Goal: Task Accomplishment & Management: Manage account settings

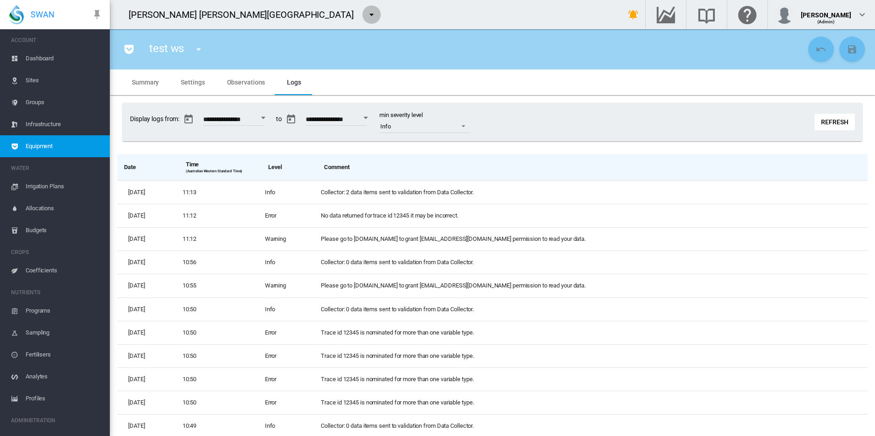
click at [366, 15] on md-icon "icon-menu-down" at bounding box center [371, 14] width 11 height 11
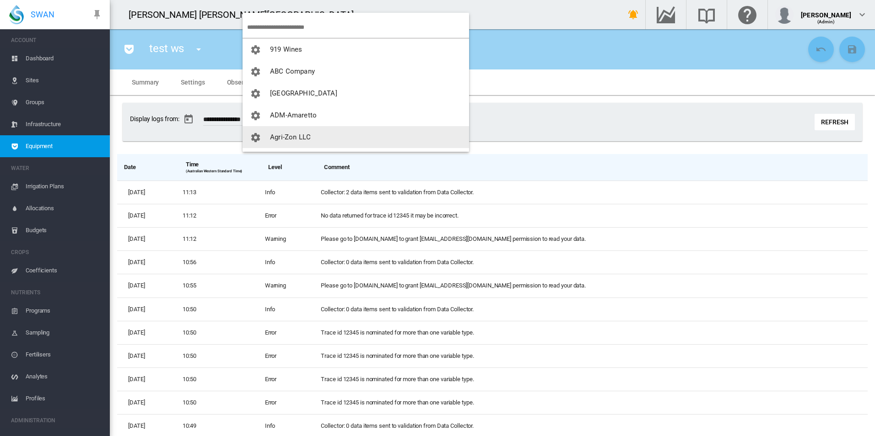
click at [302, 132] on button "Agri-Zon LLC" at bounding box center [355, 137] width 226 height 22
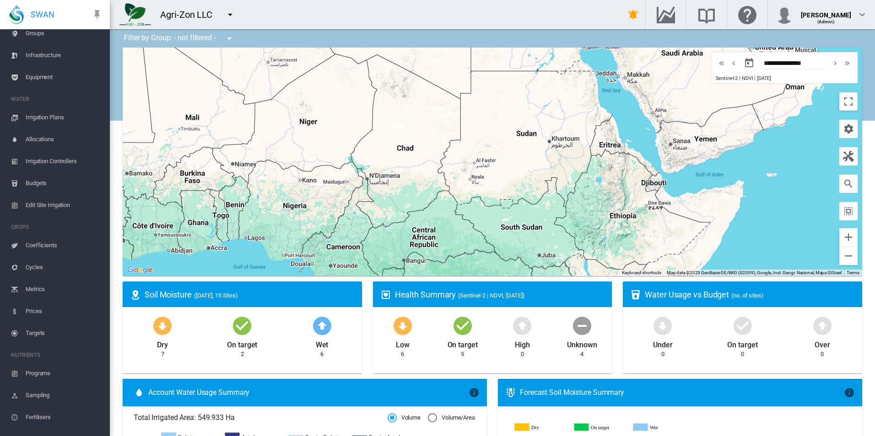
scroll to position [167, 0]
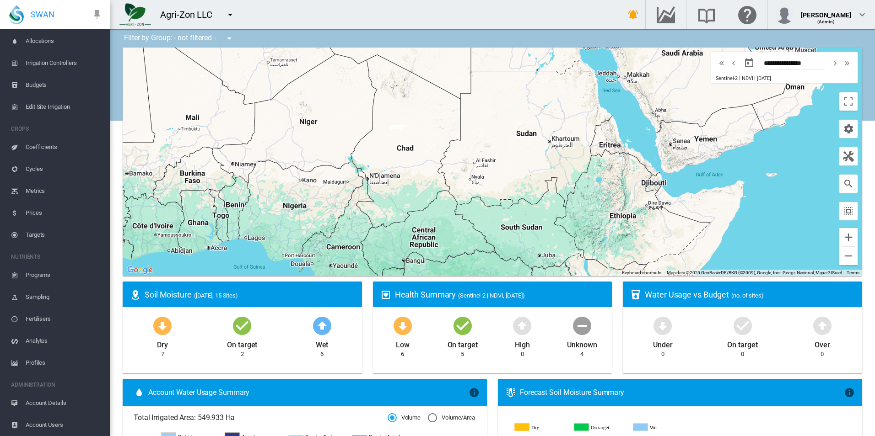
click at [49, 408] on span "Account Details" at bounding box center [64, 403] width 77 height 22
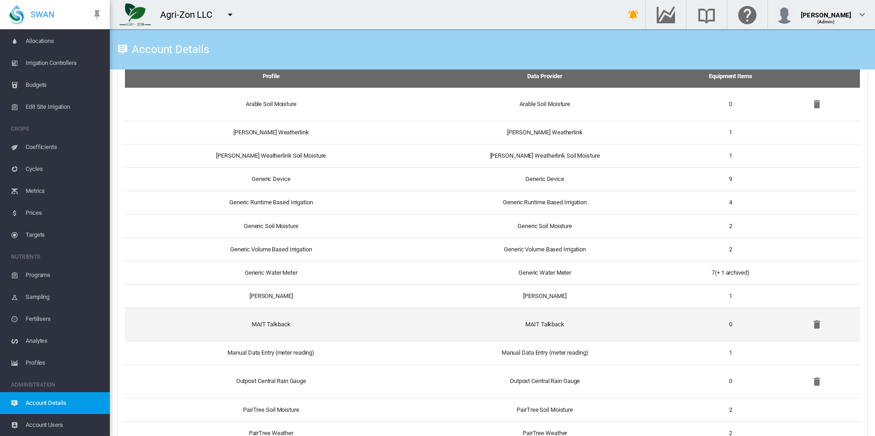
scroll to position [778, 0]
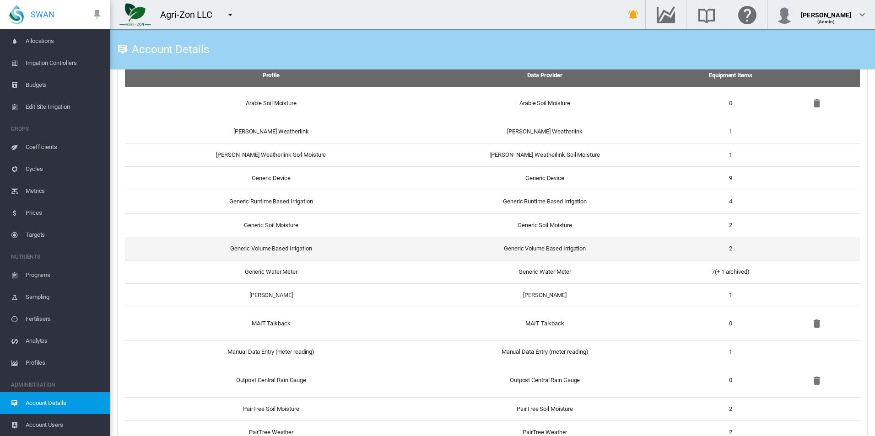
click at [441, 248] on td "Generic Volume Based Irrigation" at bounding box center [545, 248] width 270 height 23
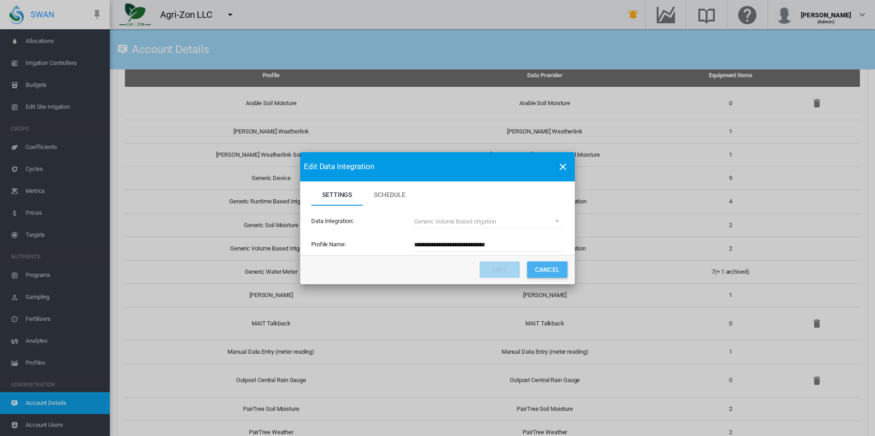
click at [535, 270] on button "Cancel" at bounding box center [547, 270] width 40 height 16
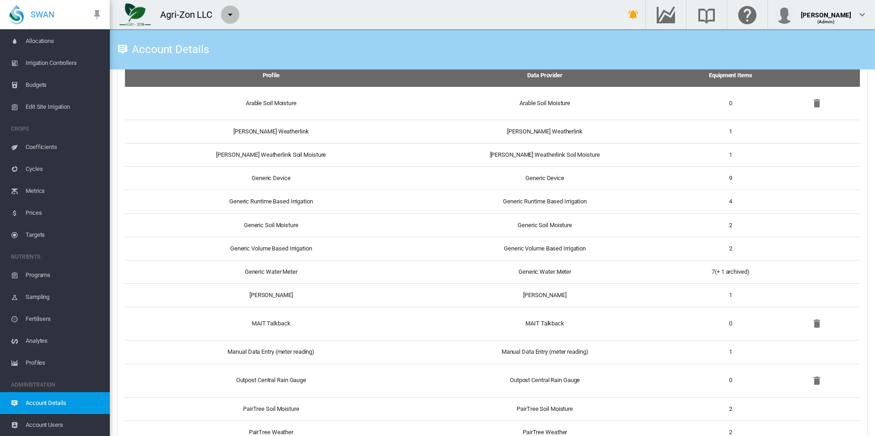
click at [233, 14] on md-icon "icon-menu-down" at bounding box center [230, 14] width 11 height 11
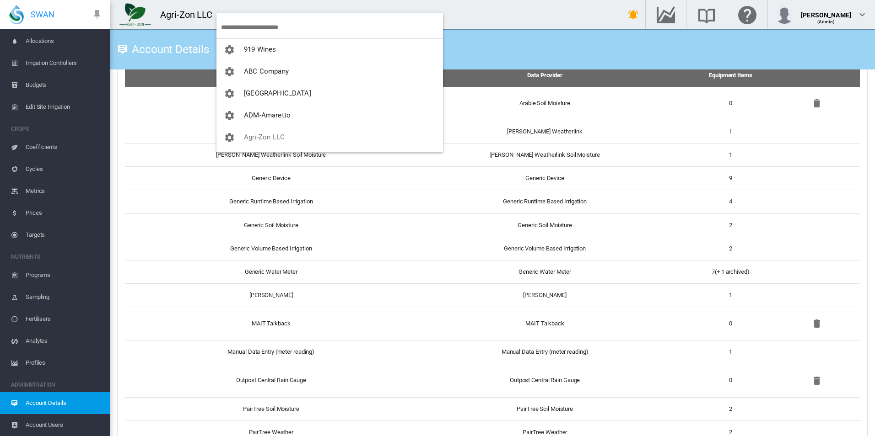
click at [247, 21] on input "search" at bounding box center [332, 26] width 222 height 21
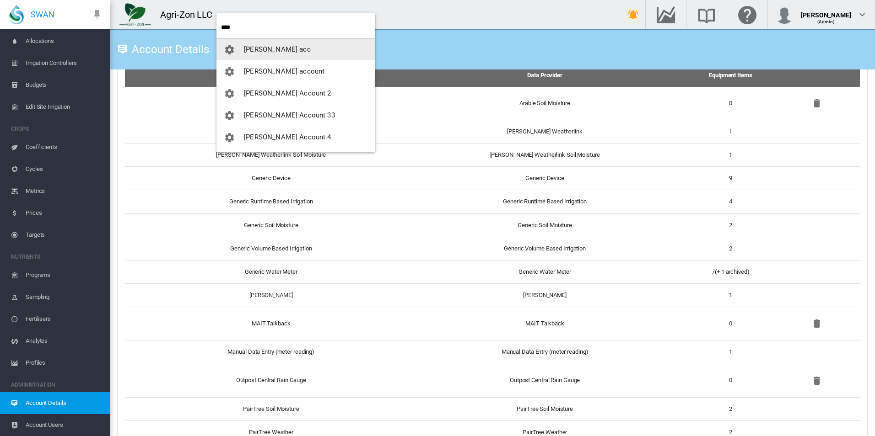
type input "****"
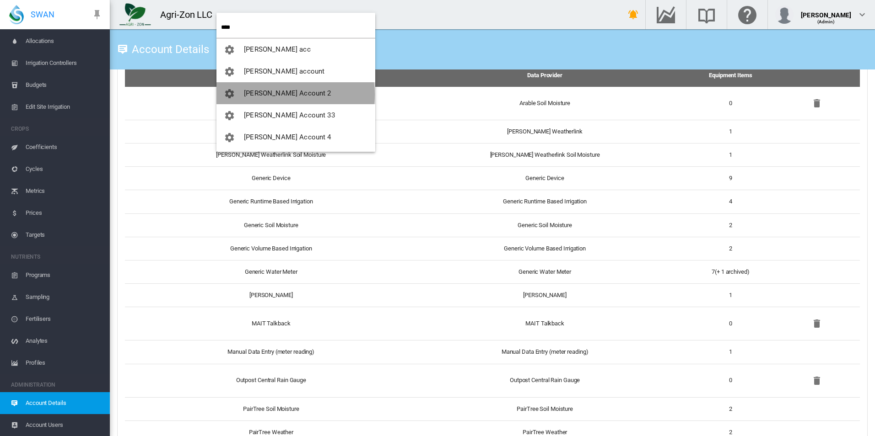
click at [295, 96] on button "[PERSON_NAME] Account 2" at bounding box center [295, 93] width 159 height 22
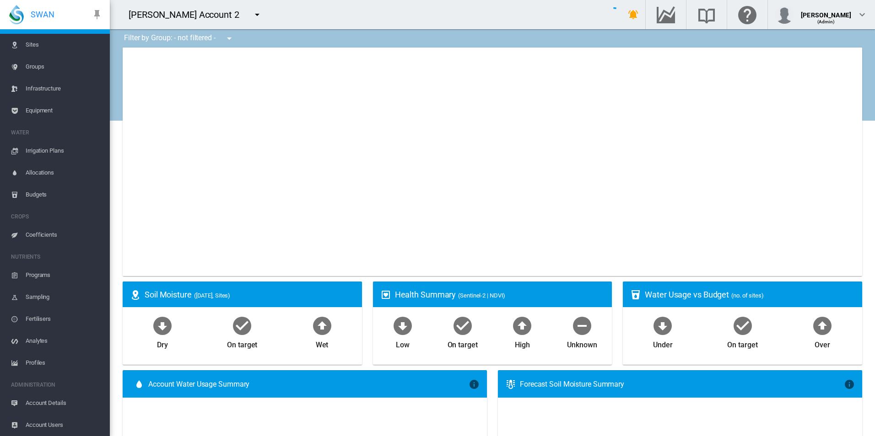
scroll to position [36, 0]
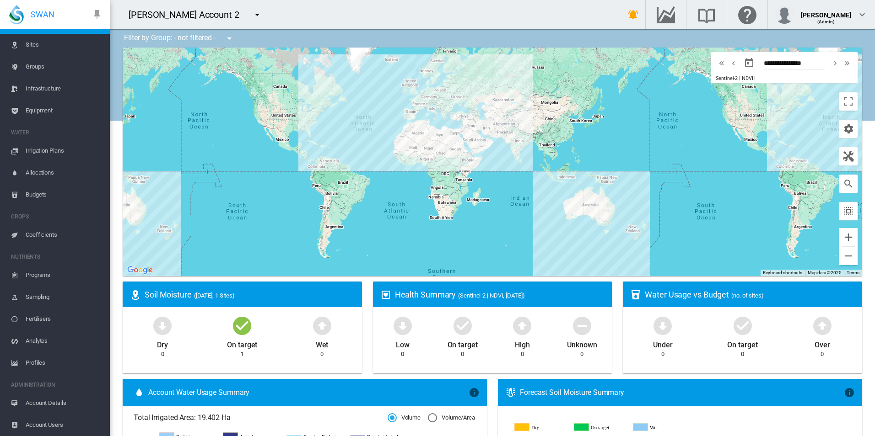
click at [75, 405] on span "Account Details" at bounding box center [64, 403] width 77 height 22
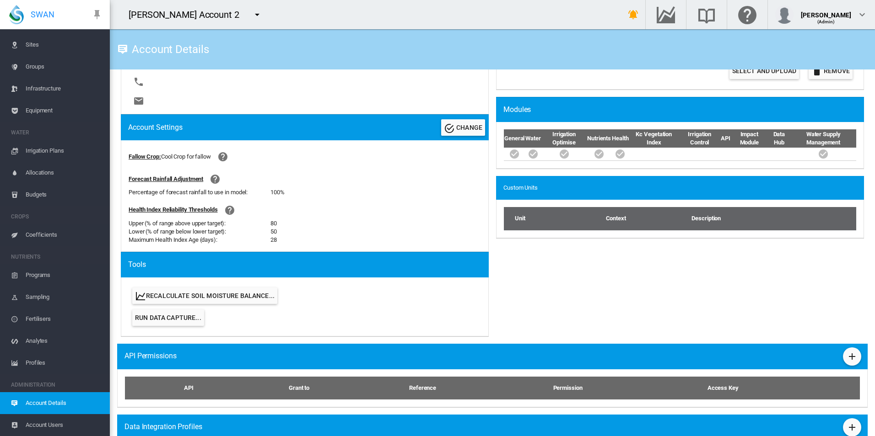
scroll to position [331, 0]
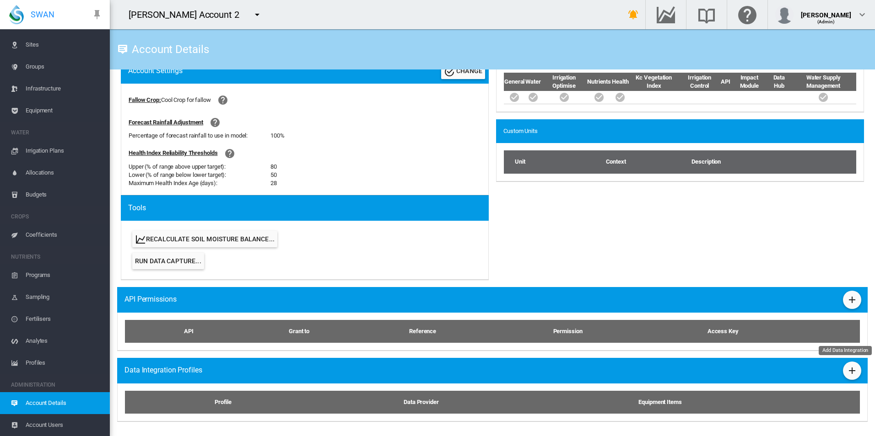
click at [846, 372] on md-icon "icon-plus" at bounding box center [851, 370] width 11 height 11
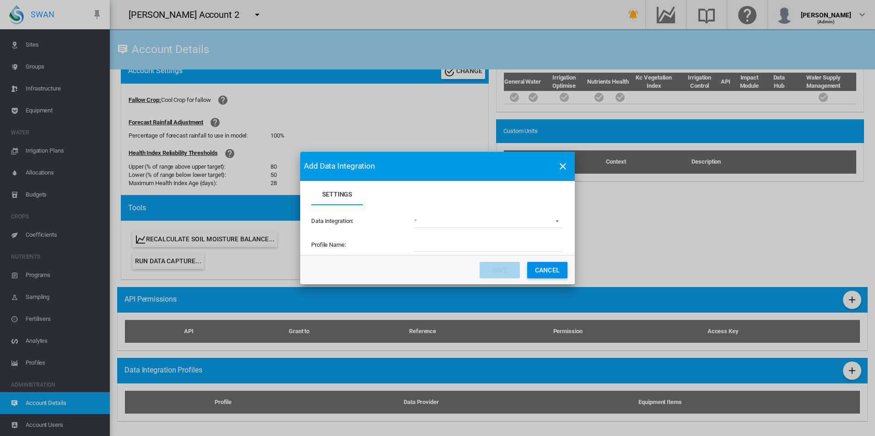
click at [439, 209] on div "Data Integration: (deprecated) Toro Lynx Course By Station Adcon Soil Moisture …" at bounding box center [437, 221] width 252 height 32
click at [443, 222] on md-select "(deprecated) Toro Lynx Course By Station Adcon Soil Moisture Aquacheck Soil Moi…" at bounding box center [488, 221] width 150 height 14
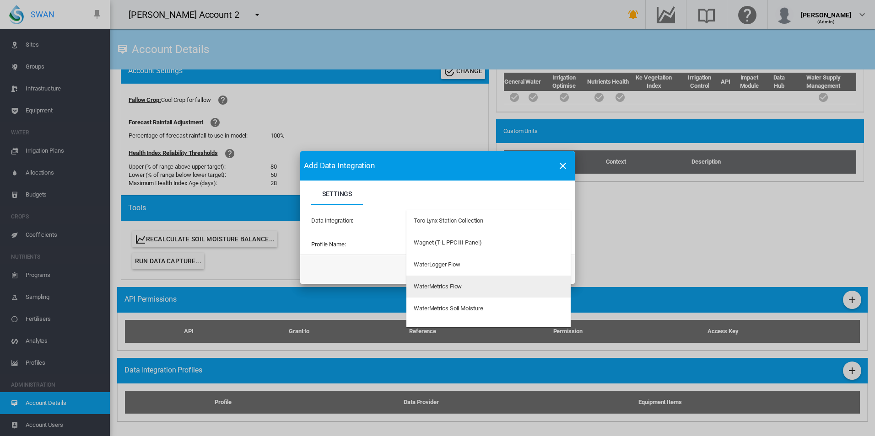
scroll to position [2930, 0]
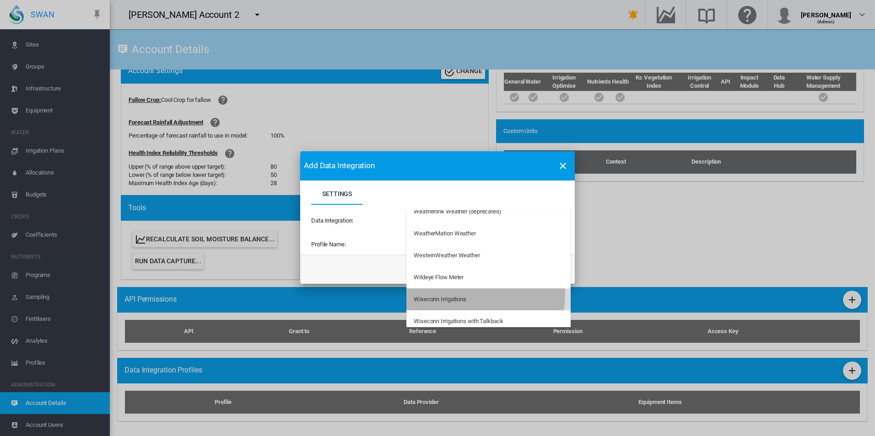
click at [474, 295] on md-option "Wiseconn Irrigations" at bounding box center [488, 300] width 164 height 22
type input "**********"
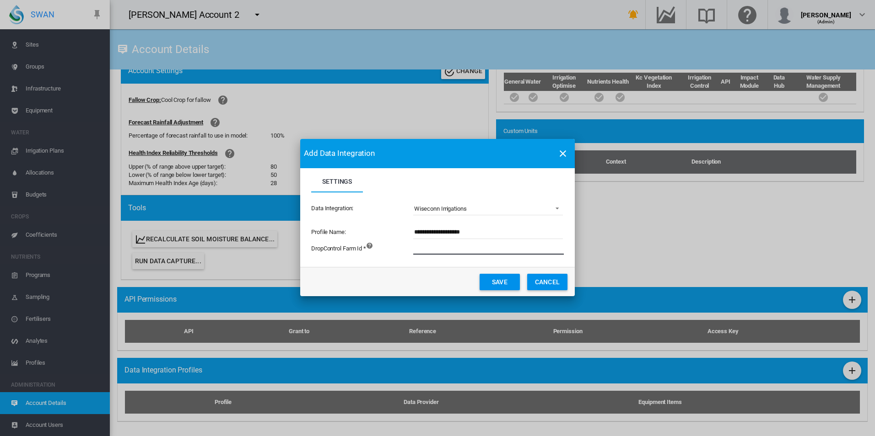
click at [458, 252] on input "Settings Settings ..." at bounding box center [539, 248] width 252 height 14
type input "***"
click at [485, 279] on button "Save" at bounding box center [499, 282] width 40 height 16
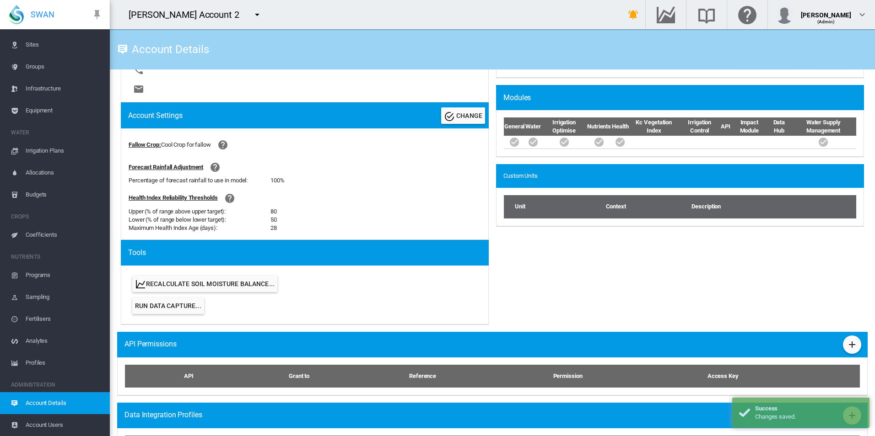
scroll to position [273, 0]
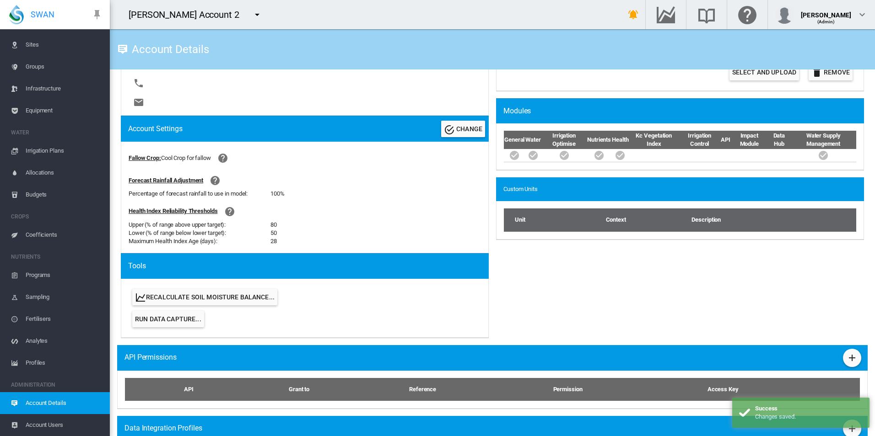
click at [68, 234] on span "Coefficients" at bounding box center [64, 235] width 77 height 22
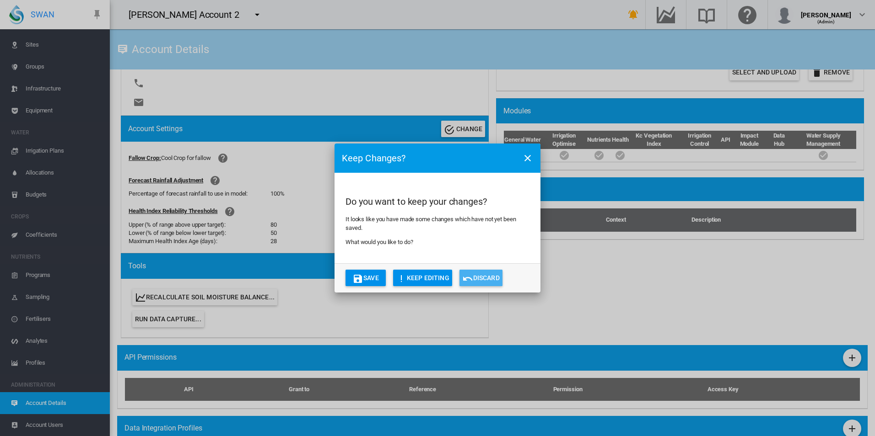
click at [478, 276] on button "Discard" at bounding box center [480, 278] width 43 height 16
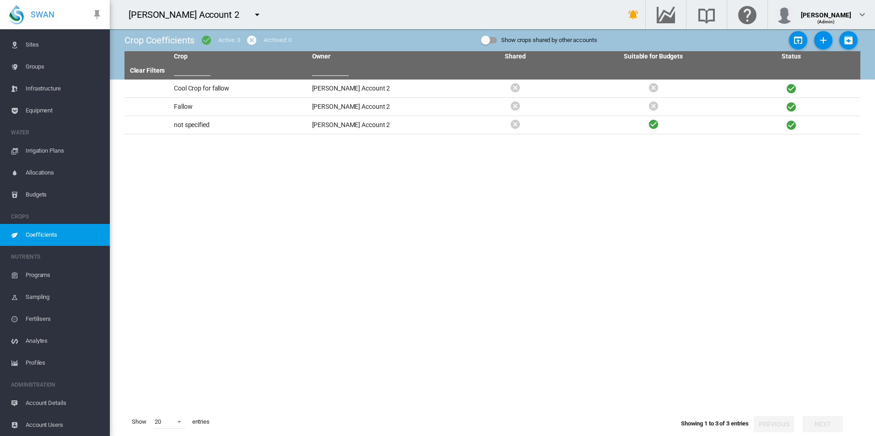
click at [63, 402] on span "Account Details" at bounding box center [64, 403] width 77 height 22
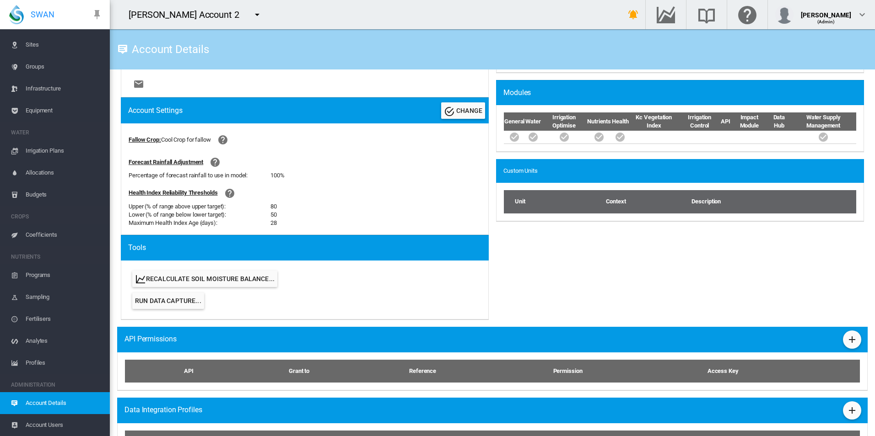
scroll to position [365, 0]
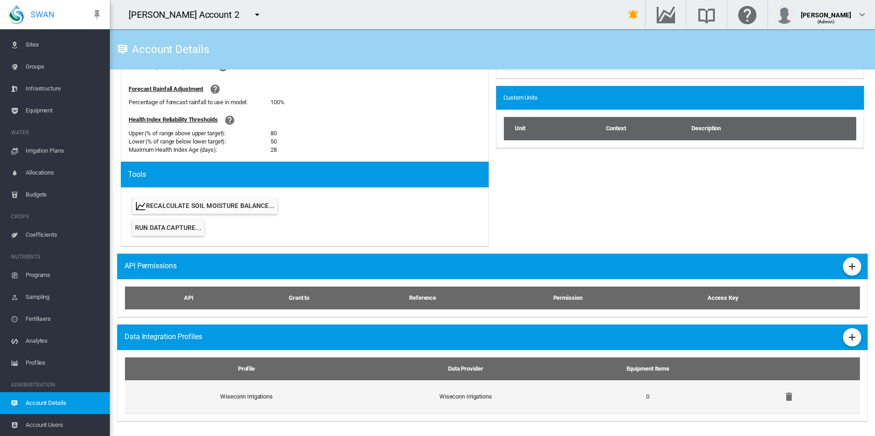
click at [791, 398] on td at bounding box center [792, 397] width 134 height 33
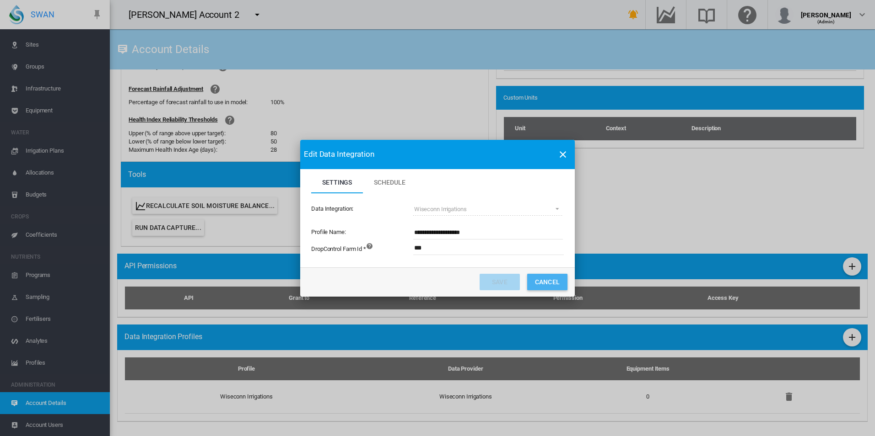
click at [536, 279] on button "Cancel" at bounding box center [547, 282] width 40 height 16
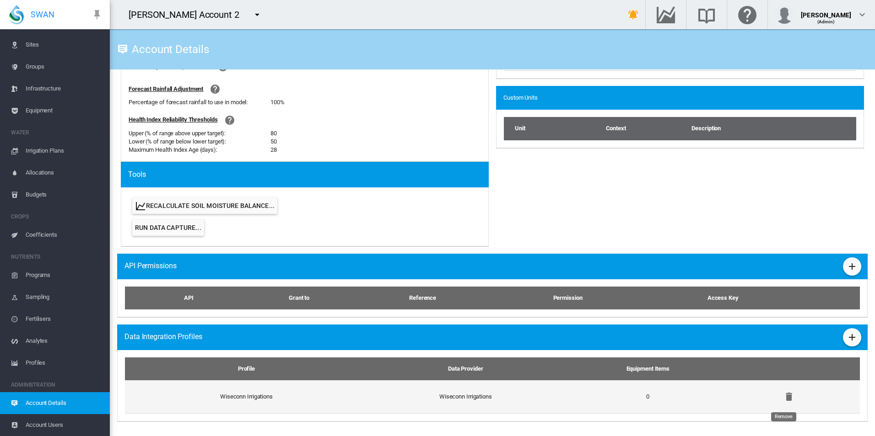
click at [783, 393] on md-icon "icon-delete" at bounding box center [788, 397] width 11 height 11
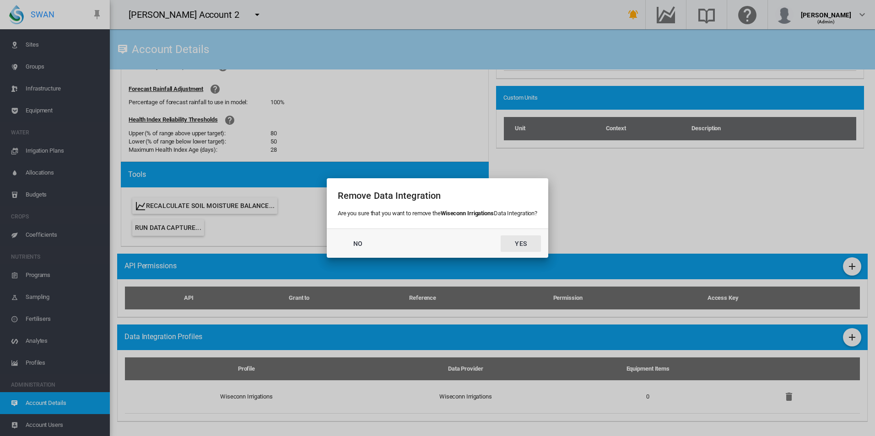
click at [511, 246] on button "Yes" at bounding box center [520, 244] width 40 height 16
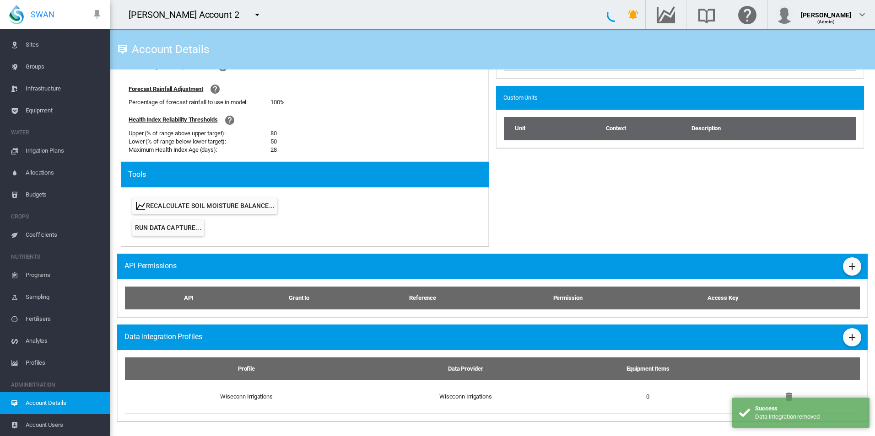
scroll to position [331, 0]
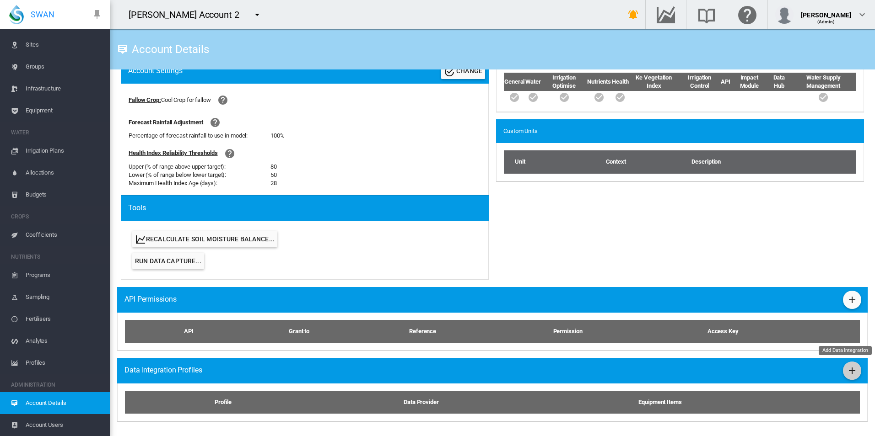
click at [846, 376] on button "Add Data Integration" at bounding box center [852, 371] width 18 height 18
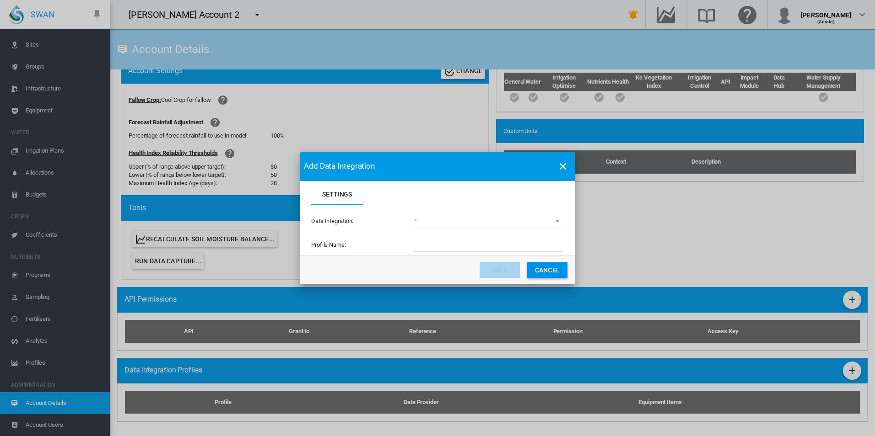
click at [514, 228] on md-input-container "(deprecated) Toro Lynx Course By Station Adcon Soil Moisture Aquacheck Soil Moi…" at bounding box center [487, 222] width 151 height 16
click at [517, 225] on md-select "(deprecated) Toro Lynx Course By Station Adcon Soil Moisture Aquacheck Soil Moi…" at bounding box center [488, 222] width 150 height 14
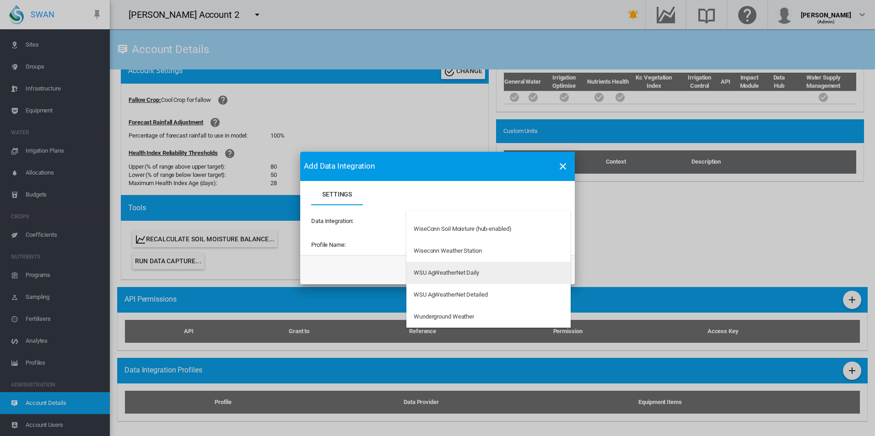
scroll to position [2975, 0]
click at [542, 268] on md-option "Wiseconn Irrigations with Talkback" at bounding box center [488, 277] width 164 height 22
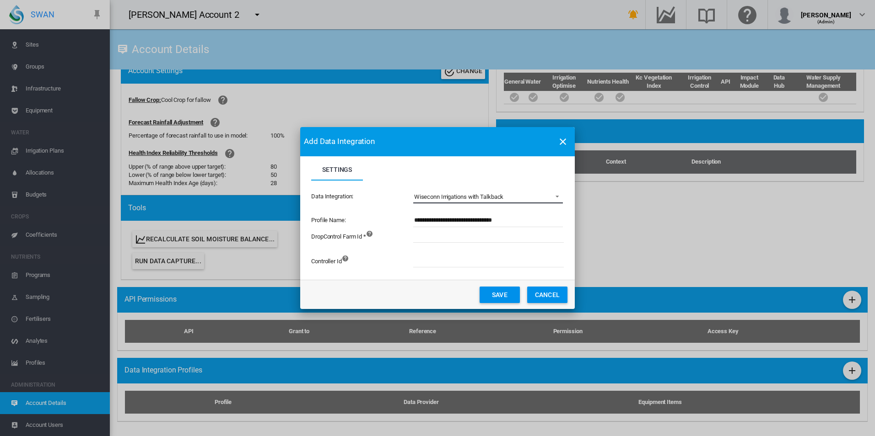
click at [534, 200] on span "Wiseconn Irrigations with Talkback" at bounding box center [480, 197] width 133 height 8
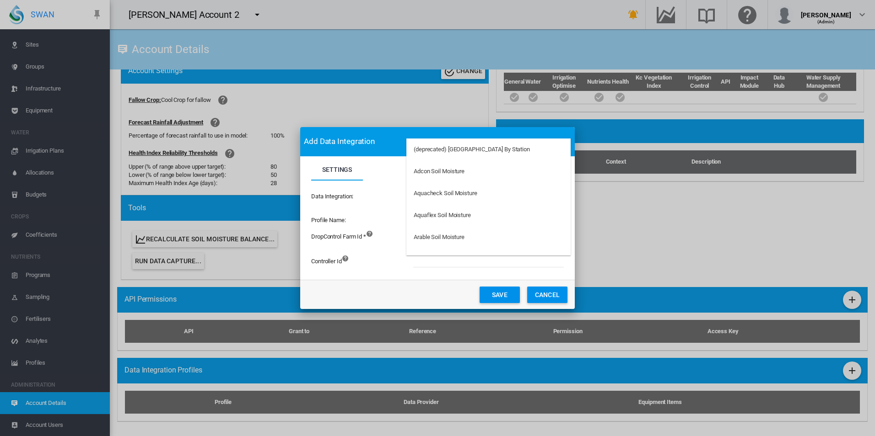
scroll to position [2982, 0]
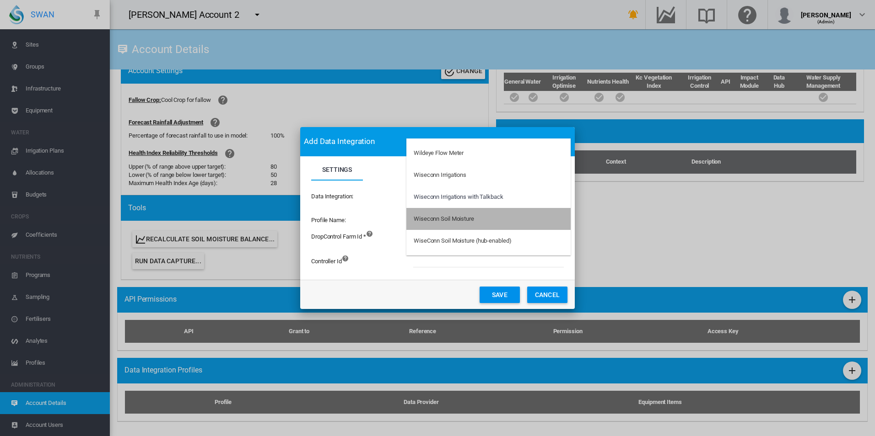
click at [516, 220] on md-option "Wiseconn Soil Moisture" at bounding box center [488, 219] width 164 height 22
type input "**********"
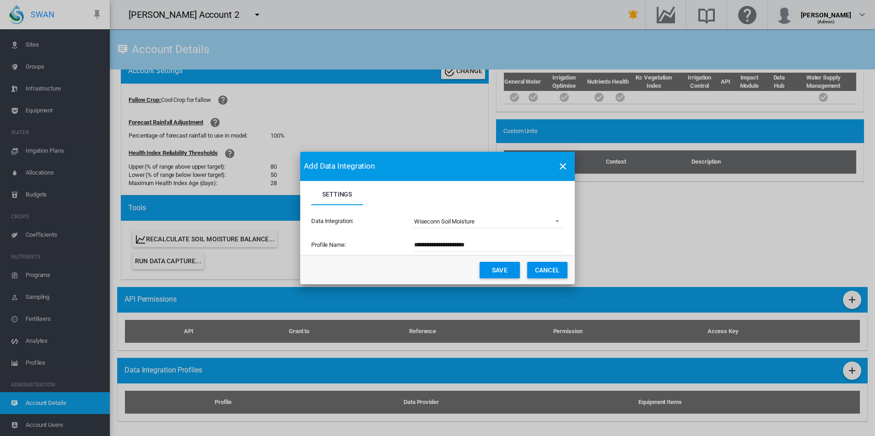
click at [509, 271] on button "Save" at bounding box center [499, 270] width 40 height 16
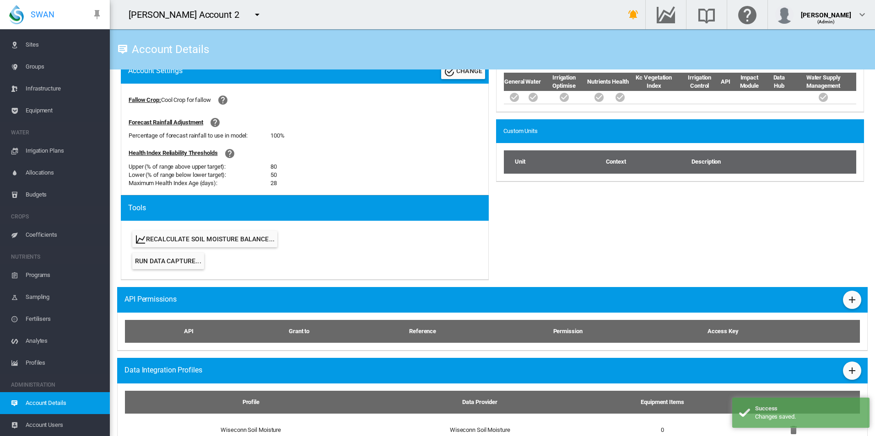
scroll to position [365, 0]
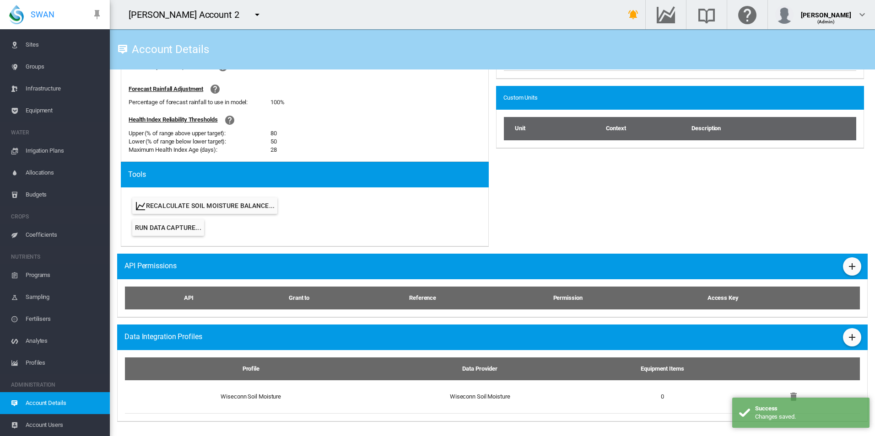
click at [50, 238] on span "Coefficients" at bounding box center [64, 235] width 77 height 22
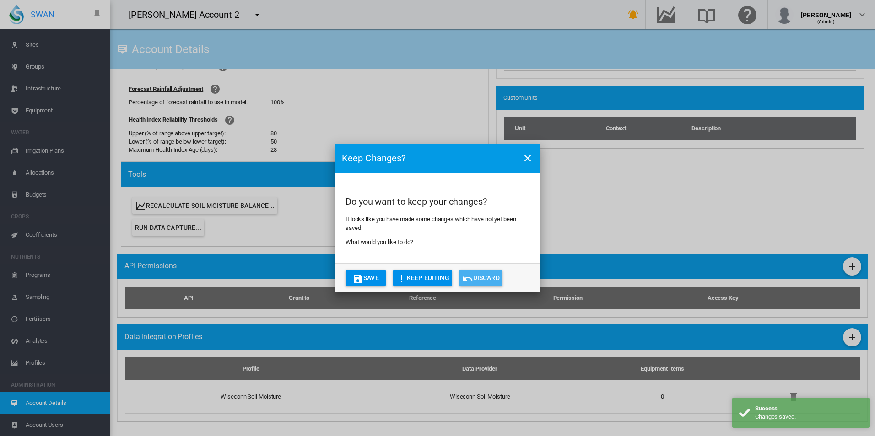
click at [495, 274] on button "Discard" at bounding box center [480, 278] width 43 height 16
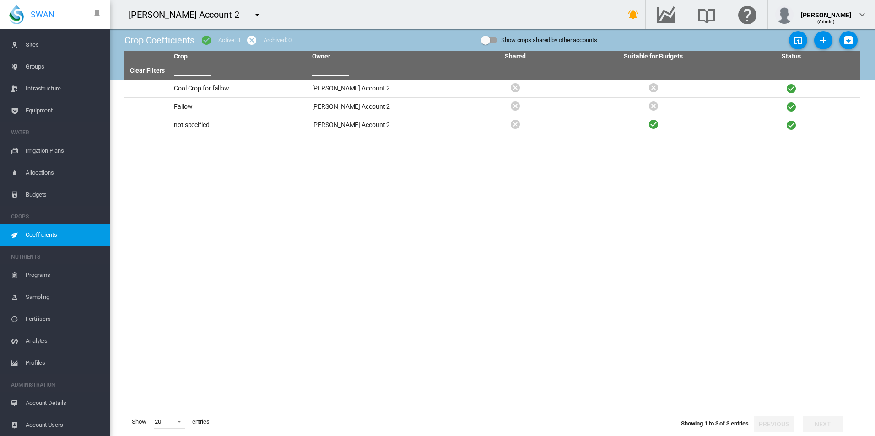
click at [44, 403] on span "Account Details" at bounding box center [64, 403] width 77 height 22
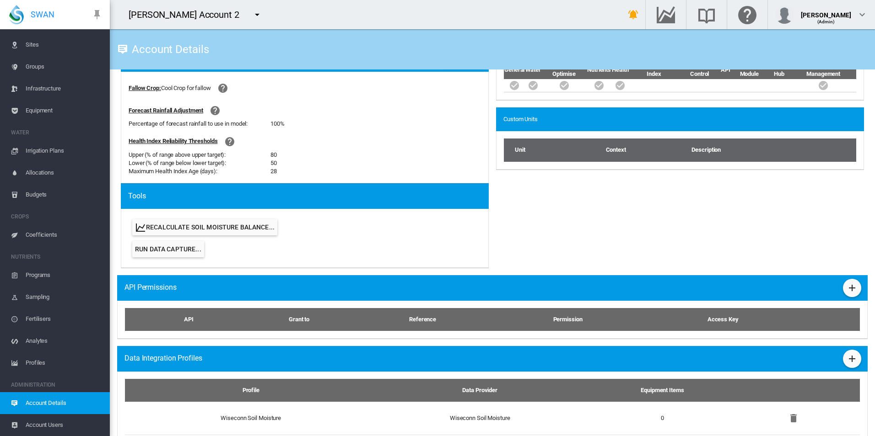
scroll to position [365, 0]
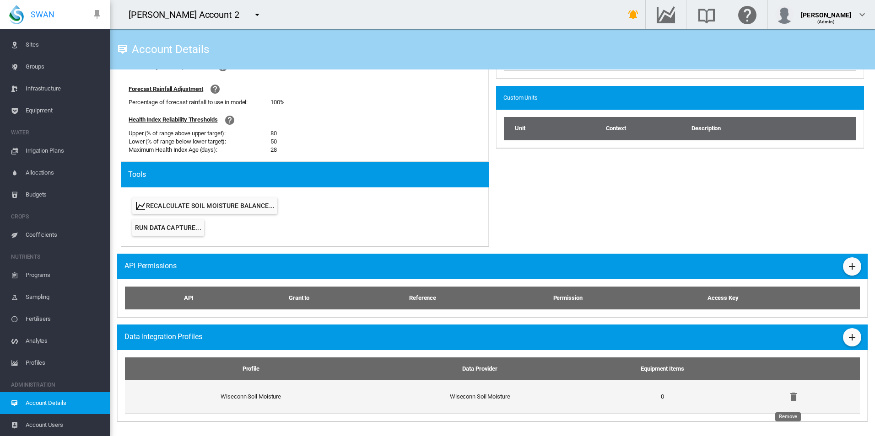
click at [790, 395] on md-icon "icon-delete" at bounding box center [793, 397] width 11 height 11
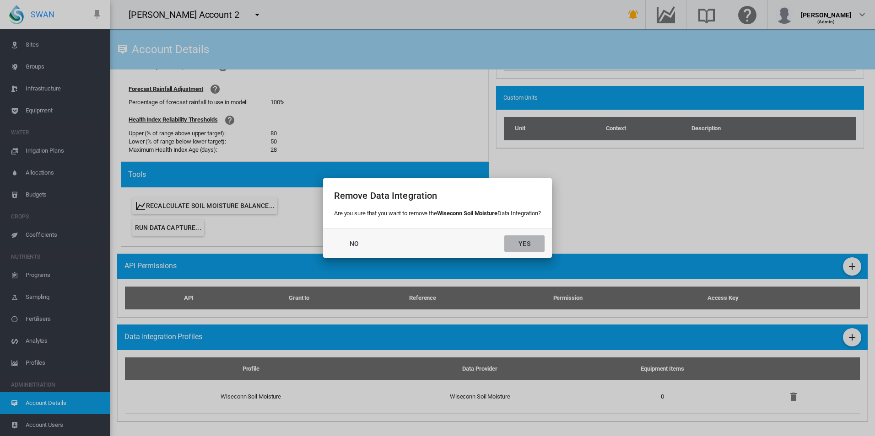
click at [531, 242] on button "Yes" at bounding box center [524, 244] width 40 height 16
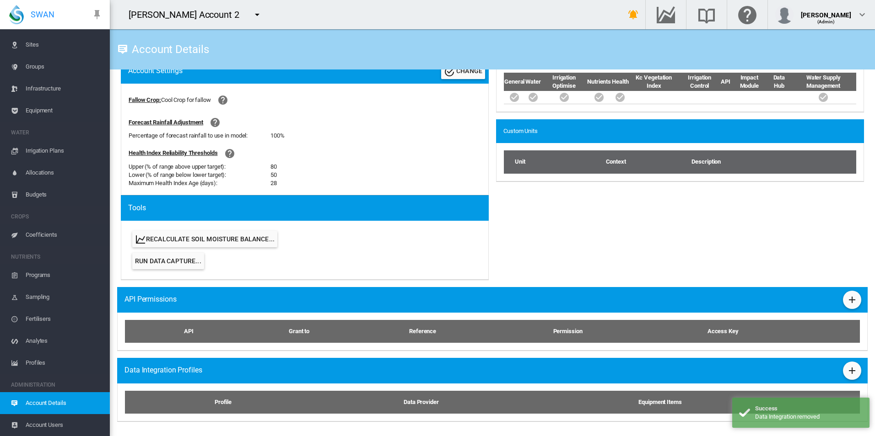
scroll to position [331, 0]
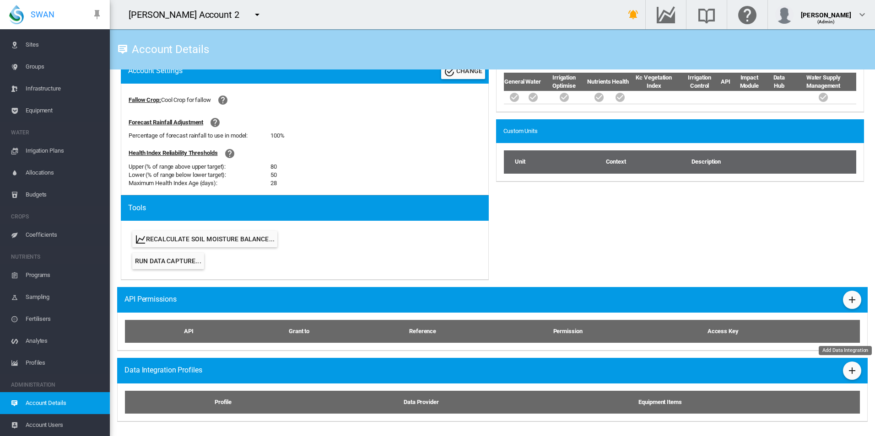
click at [848, 368] on md-icon "icon-plus" at bounding box center [851, 370] width 11 height 11
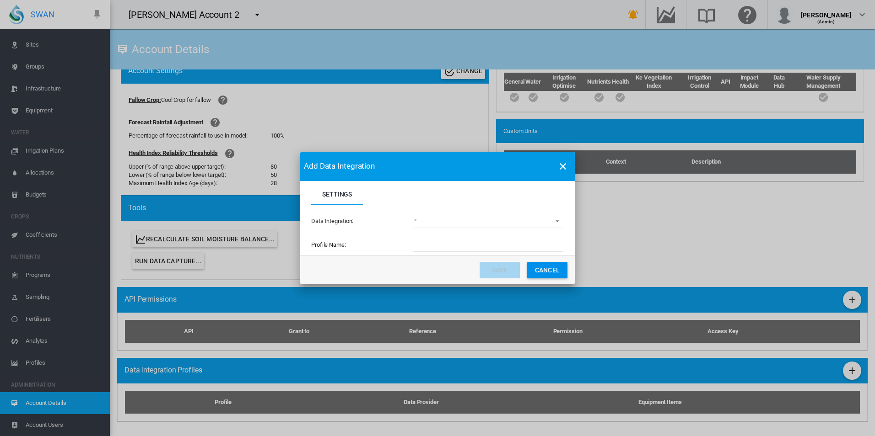
click at [437, 220] on md-select "(deprecated) Toro Lynx Course By Station Adcon Soil Moisture Aquacheck Soil Moi…" at bounding box center [488, 222] width 150 height 14
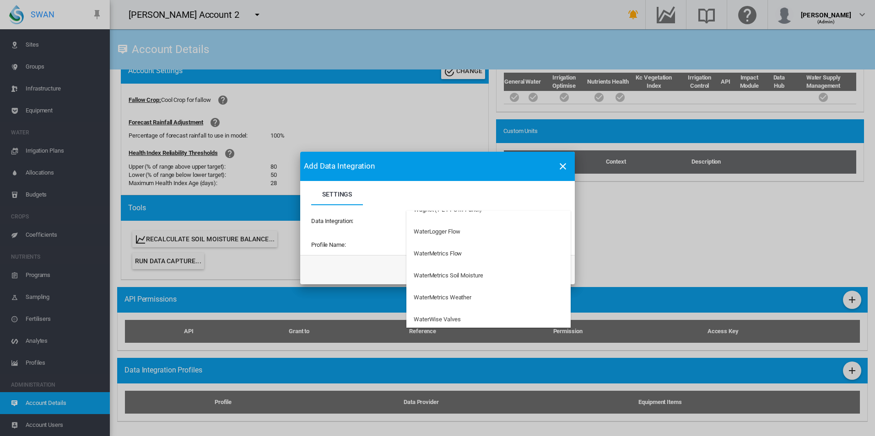
scroll to position [2744, 0]
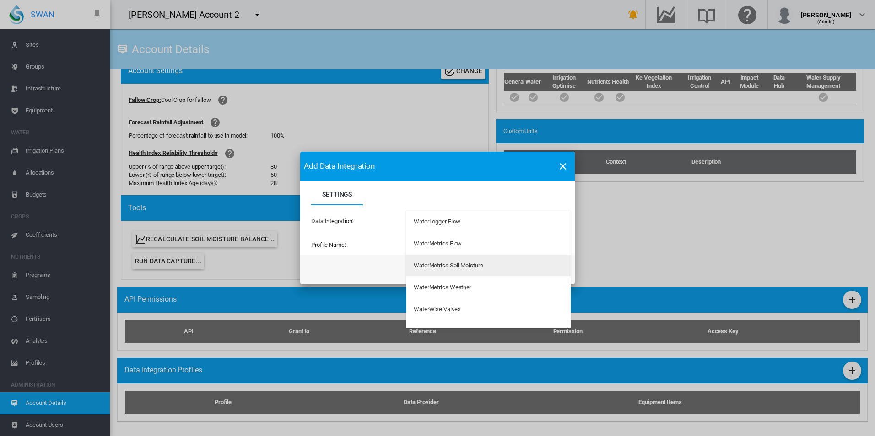
click at [490, 265] on md-option "WaterMetrics Soil Moisture" at bounding box center [488, 266] width 164 height 22
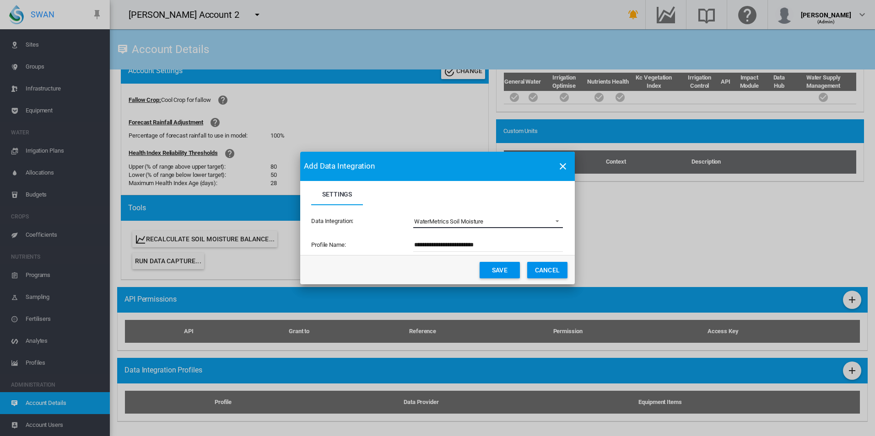
click at [536, 222] on span "WaterMetrics Soil Moisture" at bounding box center [480, 222] width 133 height 8
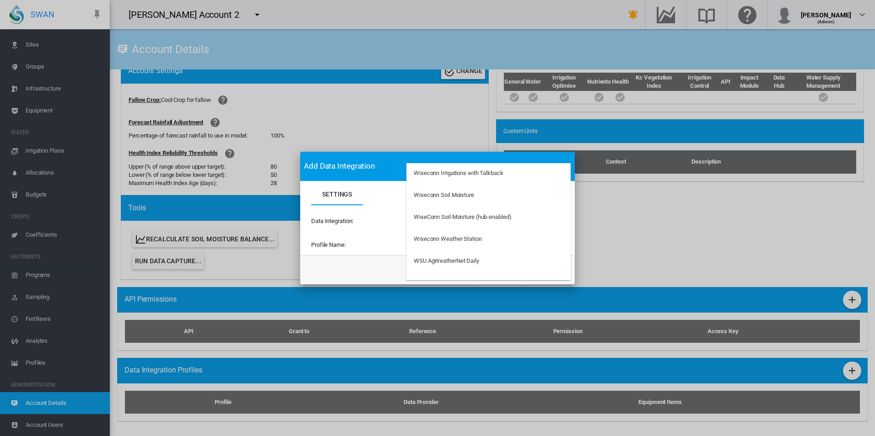
scroll to position [3015, 0]
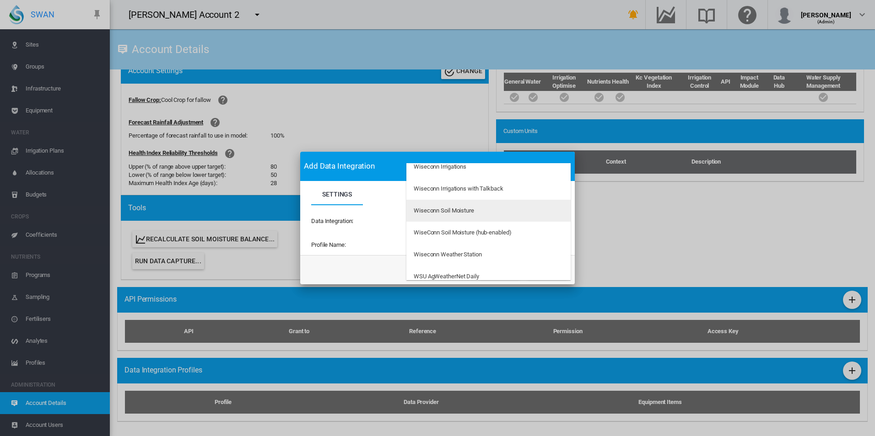
click at [474, 213] on div "Wiseconn Soil Moisture" at bounding box center [443, 211] width 60 height 8
type input "**********"
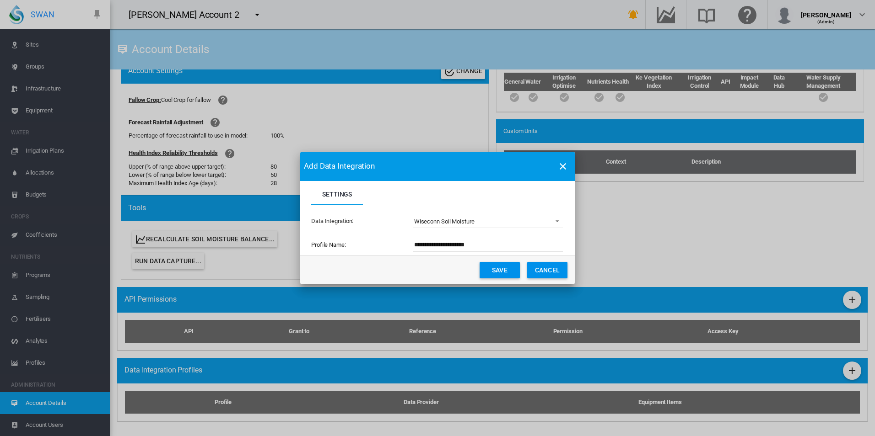
click at [496, 271] on button "Save" at bounding box center [499, 270] width 40 height 16
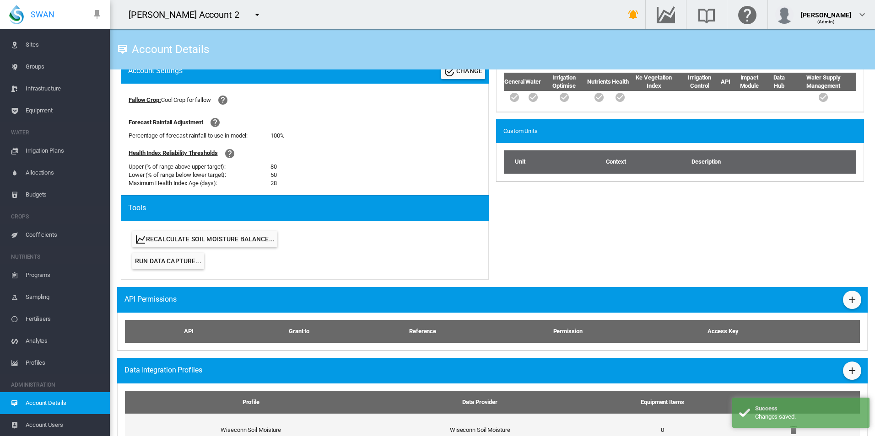
scroll to position [365, 0]
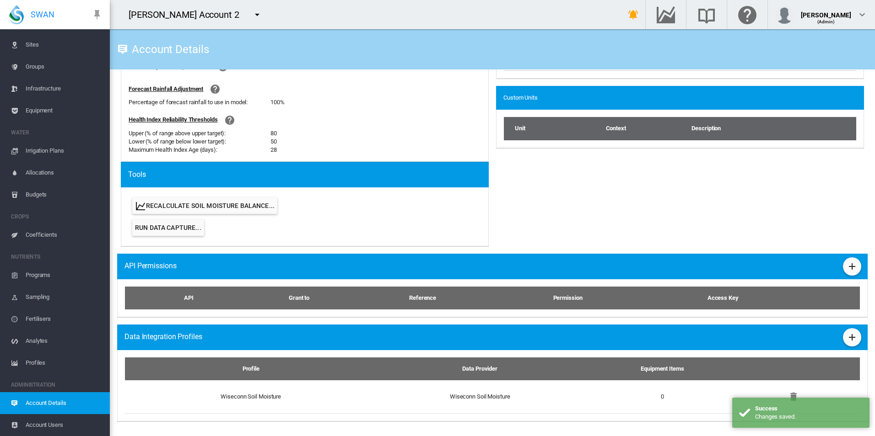
click at [64, 234] on span "Coefficients" at bounding box center [64, 235] width 77 height 22
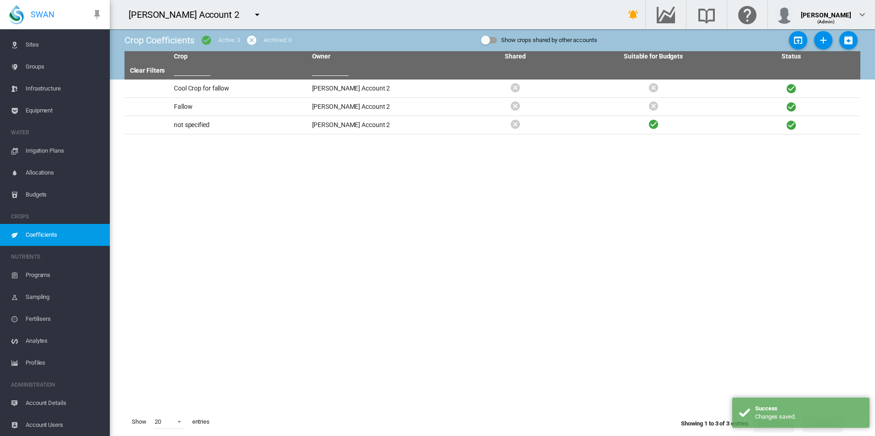
click at [53, 409] on span "Account Details" at bounding box center [64, 403] width 77 height 22
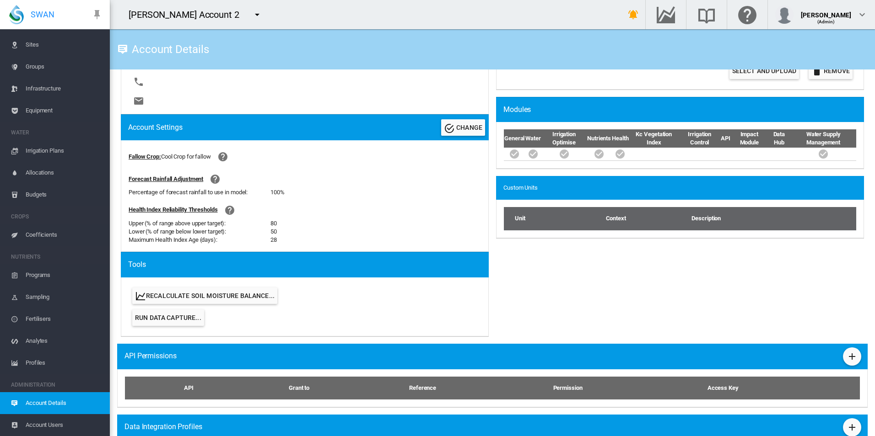
scroll to position [365, 0]
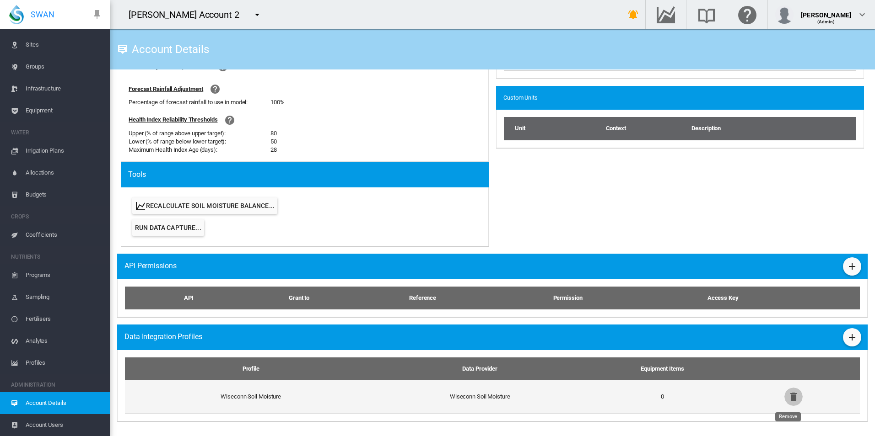
click at [784, 397] on button "Remove" at bounding box center [793, 397] width 18 height 18
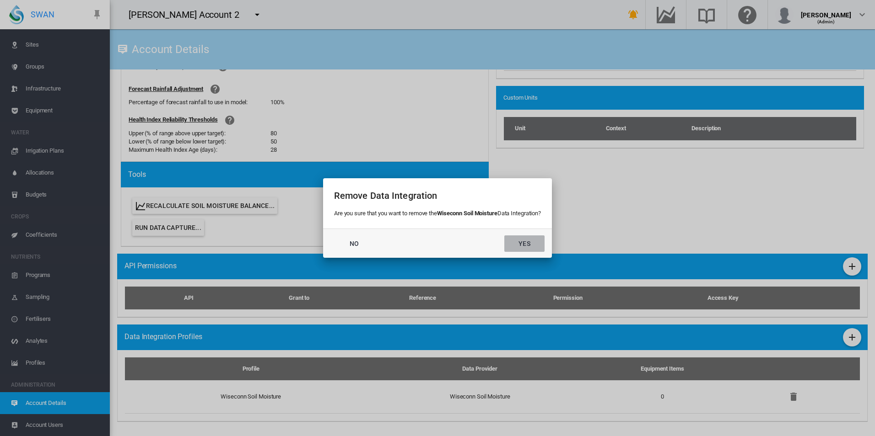
click at [516, 240] on button "Yes" at bounding box center [524, 244] width 40 height 16
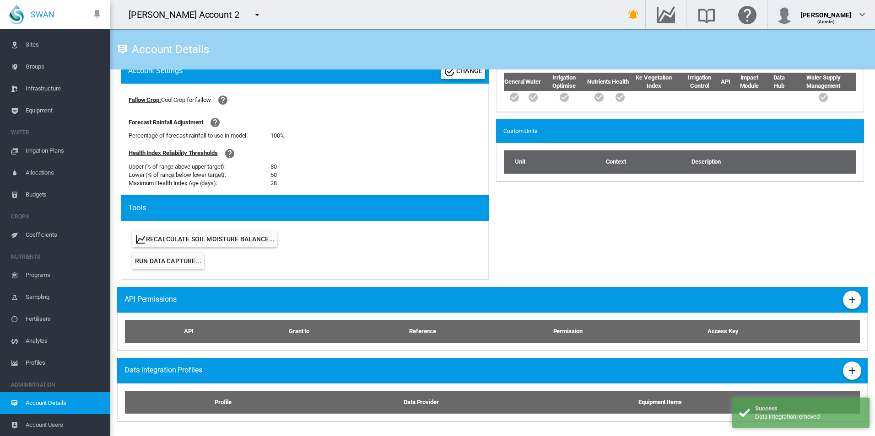
scroll to position [331, 0]
click at [847, 366] on md-icon "icon-plus" at bounding box center [851, 370] width 11 height 11
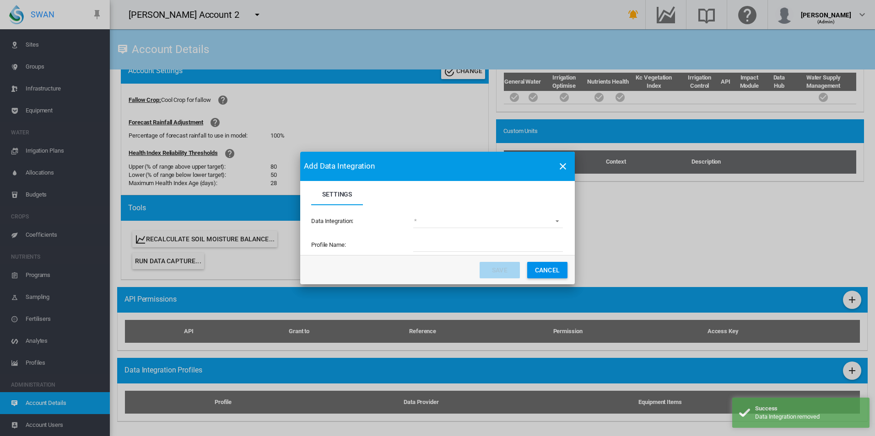
click at [500, 225] on md-select "(deprecated) Toro Lynx Course By Station Adcon Soil Moisture Aquacheck Soil Moi…" at bounding box center [488, 222] width 150 height 14
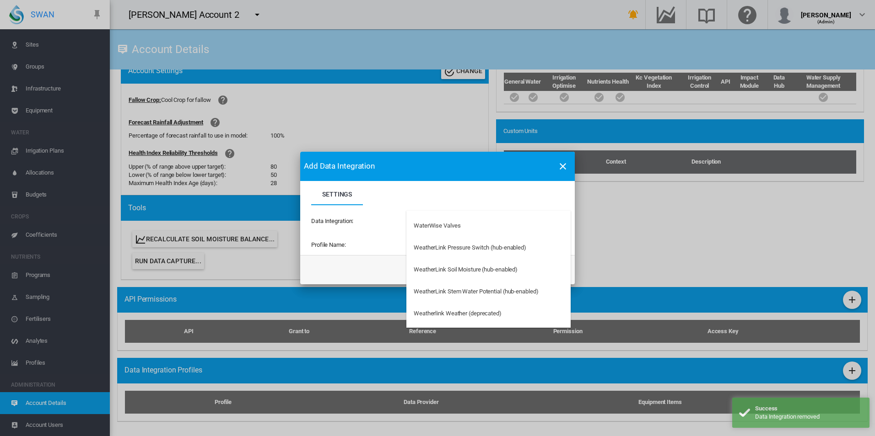
scroll to position [2939, 0]
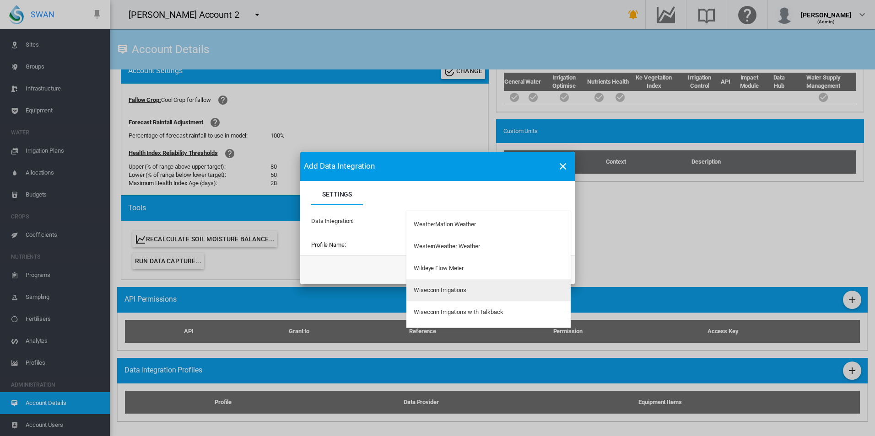
click at [489, 293] on md-option "Wiseconn Irrigations" at bounding box center [488, 290] width 164 height 22
type input "**********"
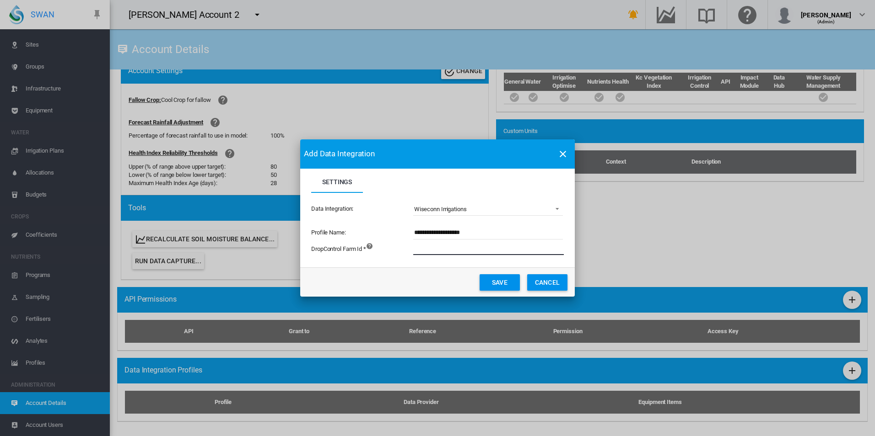
click at [459, 250] on input "Settings Settings ..." at bounding box center [539, 249] width 252 height 14
type input "***"
click at [499, 284] on button "Save" at bounding box center [499, 282] width 40 height 16
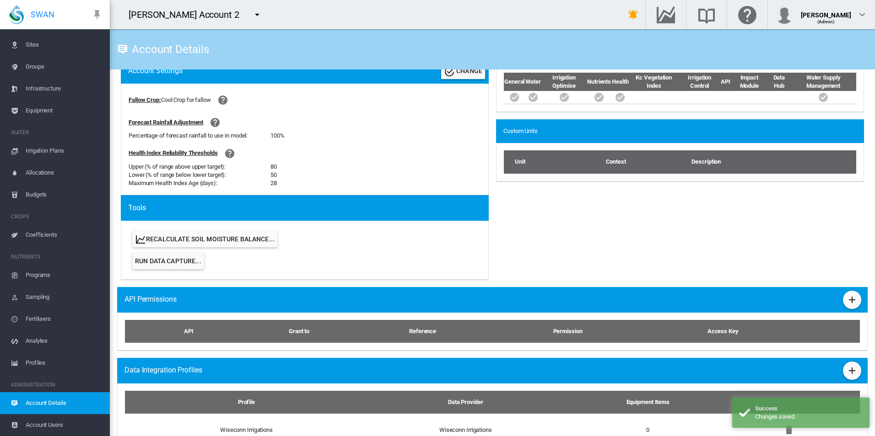
click at [55, 238] on span "Coefficients" at bounding box center [64, 235] width 77 height 22
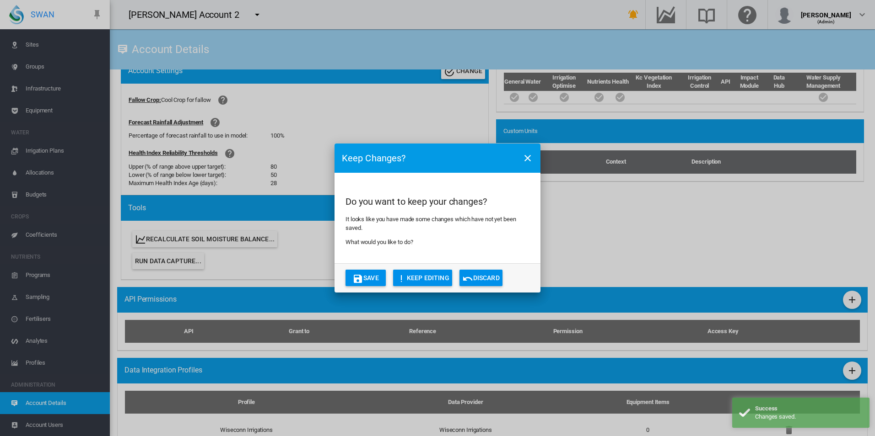
click at [469, 277] on md-icon "icon-undo" at bounding box center [467, 279] width 11 height 11
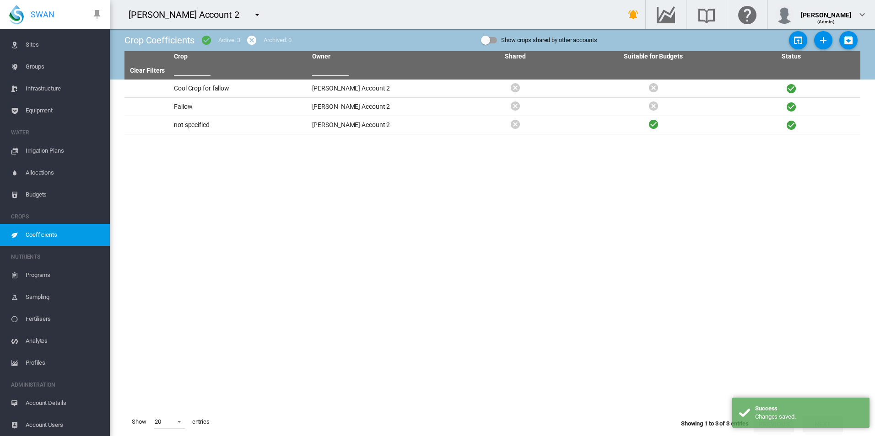
click at [55, 402] on span "Account Details" at bounding box center [64, 403] width 77 height 22
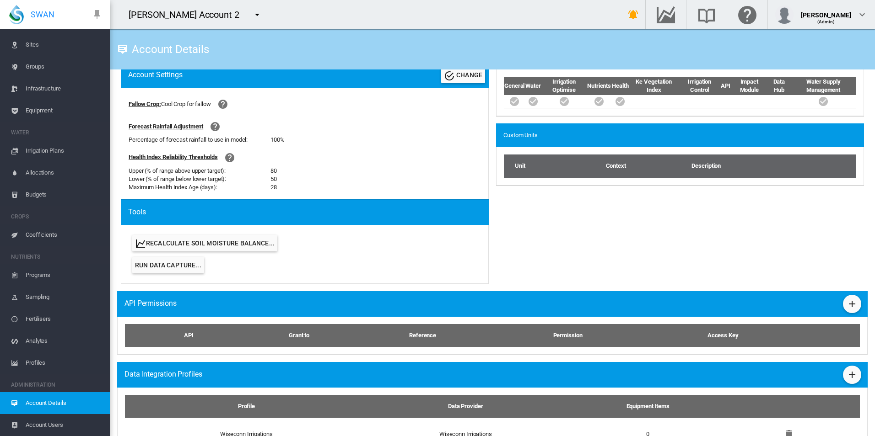
scroll to position [365, 0]
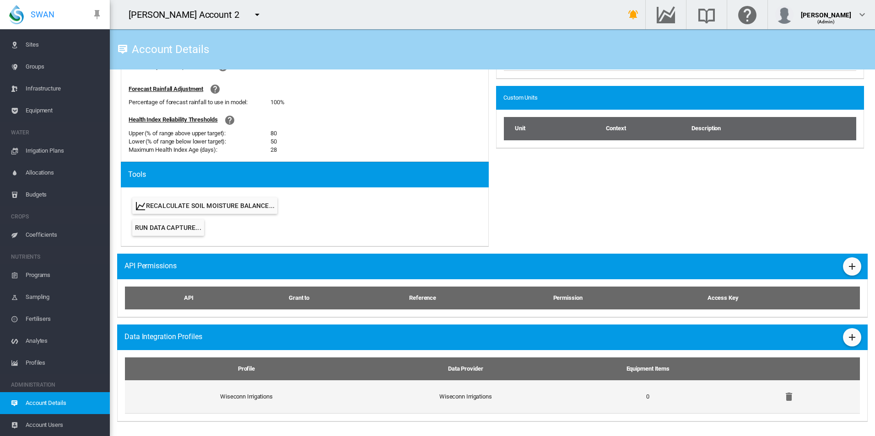
click at [531, 396] on td "Wiseconn Irrigations" at bounding box center [465, 397] width 210 height 33
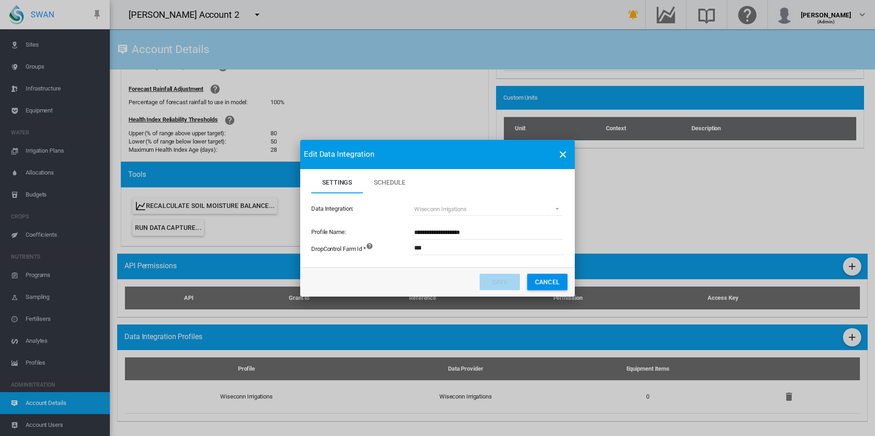
click at [484, 227] on input "**********" at bounding box center [488, 233] width 150 height 14
click at [454, 251] on input "***" at bounding box center [539, 249] width 252 height 14
type input "****"
click at [487, 279] on button "Save" at bounding box center [499, 282] width 40 height 16
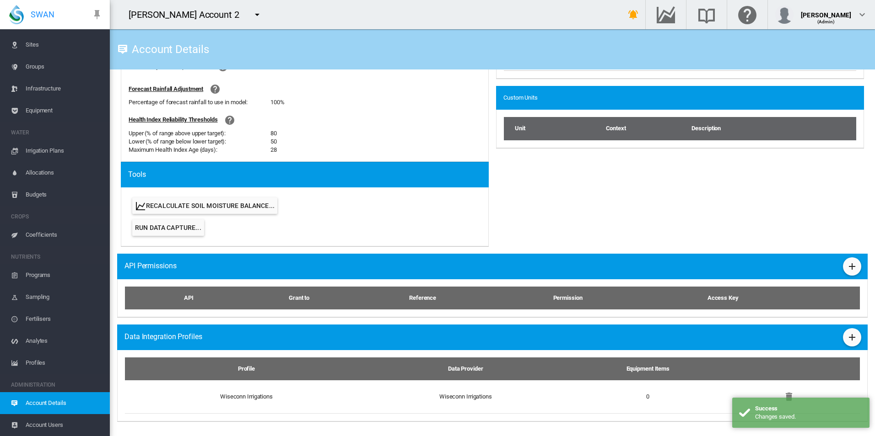
click at [60, 232] on span "Coefficients" at bounding box center [64, 235] width 77 height 22
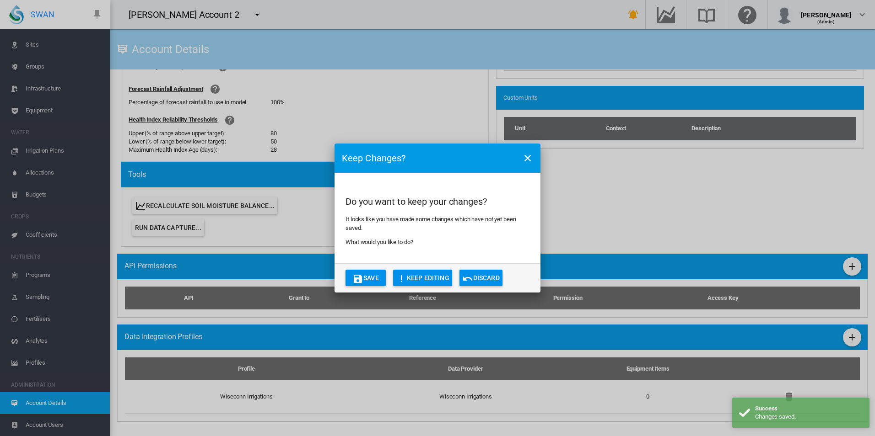
click at [497, 279] on button "Discard" at bounding box center [480, 278] width 43 height 16
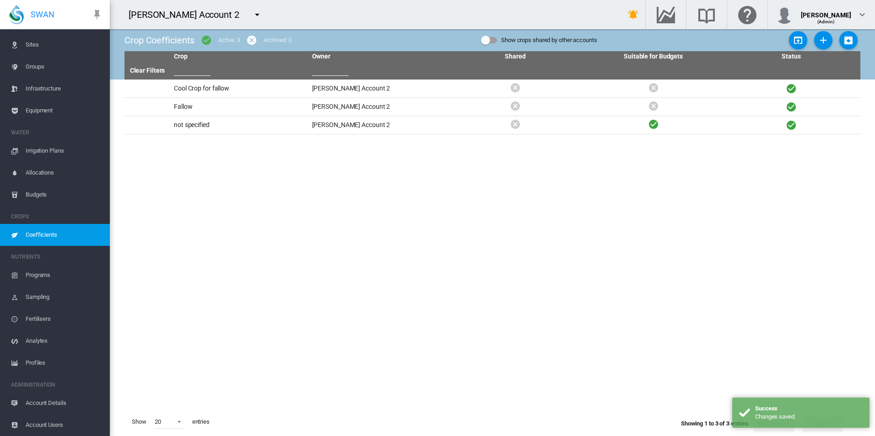
click at [75, 407] on span "Account Details" at bounding box center [64, 403] width 77 height 22
